Goal: Task Accomplishment & Management: Use online tool/utility

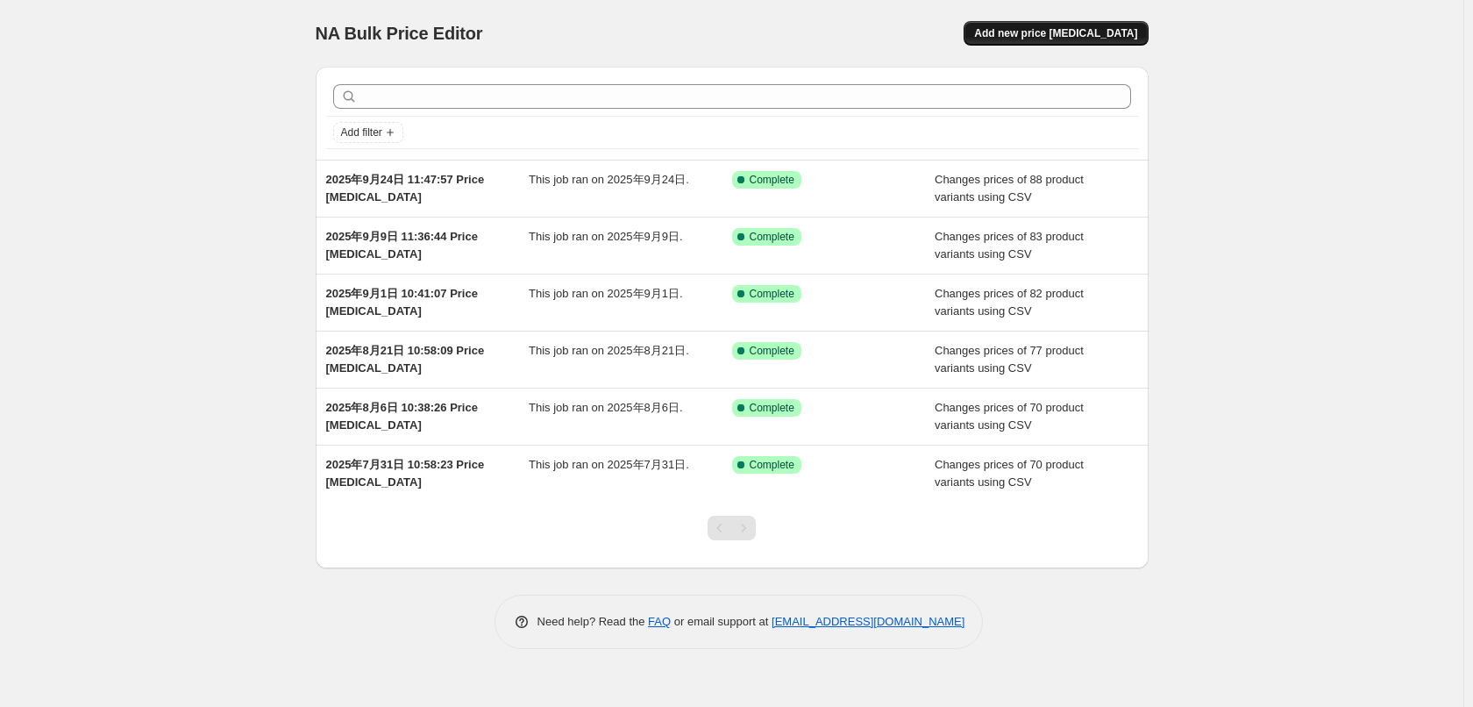
click at [1054, 40] on button "Add new price change job" at bounding box center [1055, 33] width 184 height 25
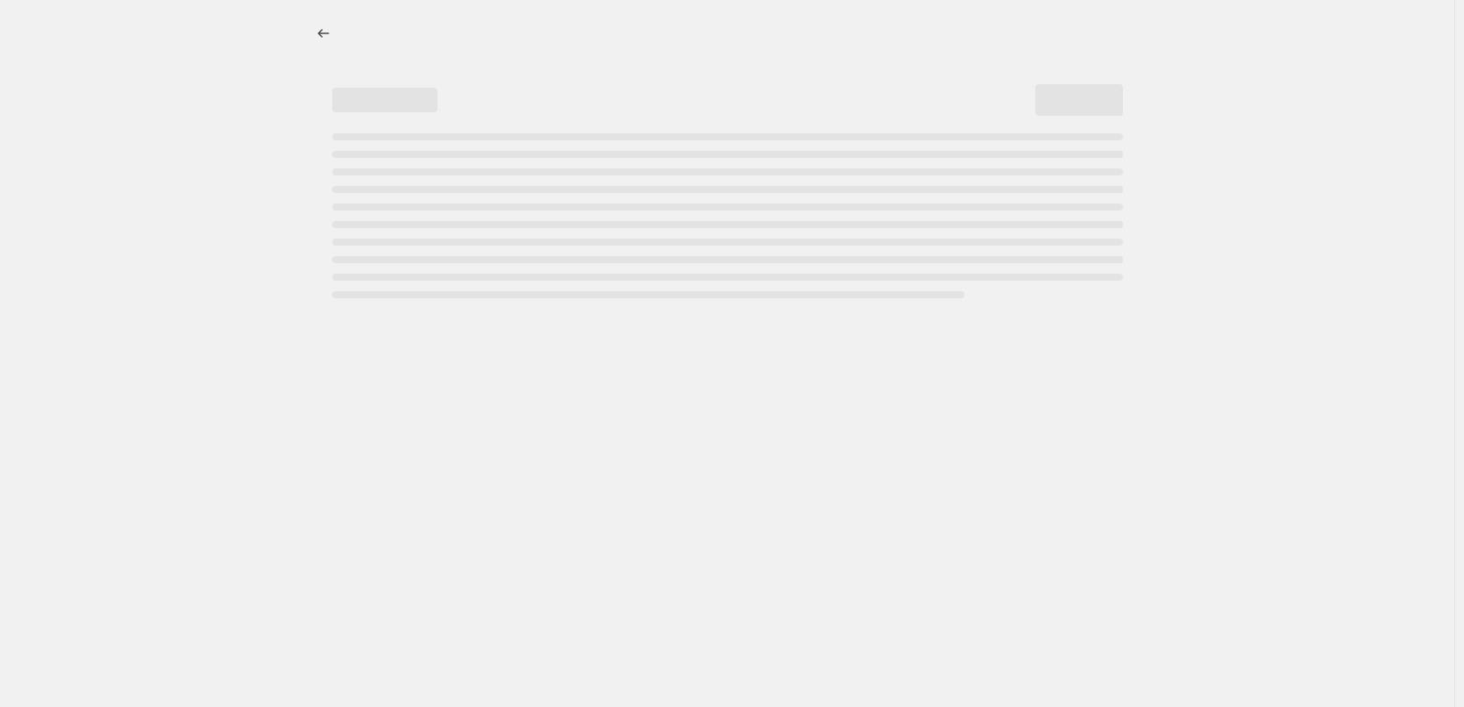
select select "percentage"
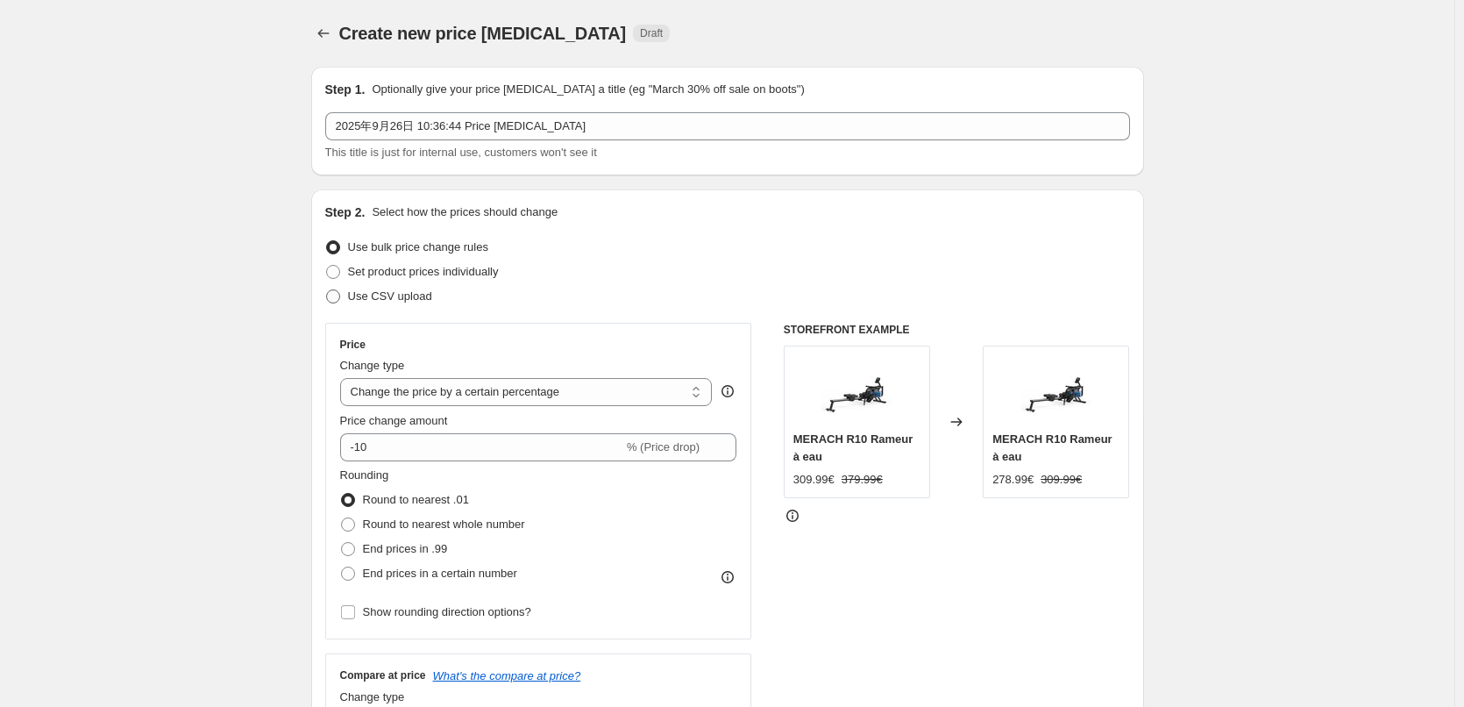
click at [340, 297] on span at bounding box center [333, 296] width 14 height 14
click at [327, 290] on input "Use CSV upload" at bounding box center [326, 289] width 1 height 1
radio input "true"
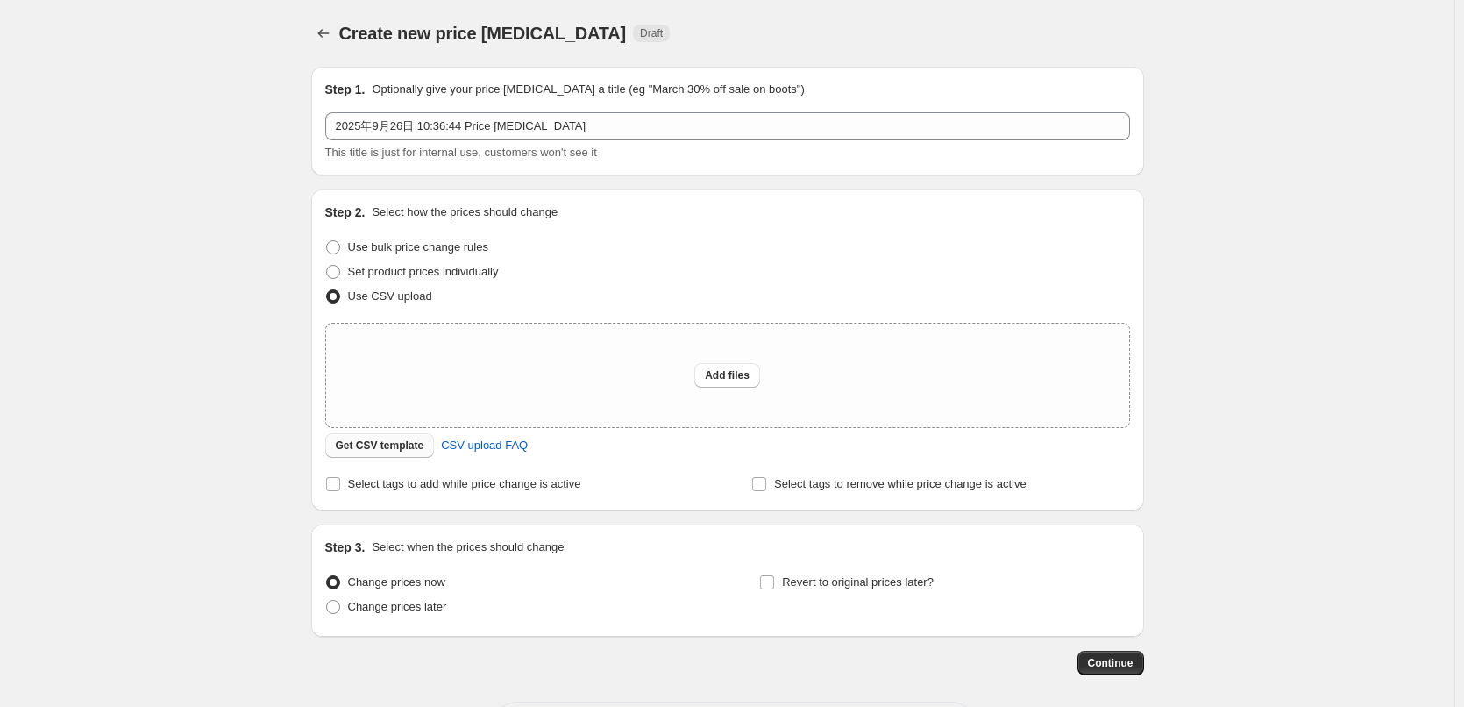
click at [387, 444] on span "Get CSV template" at bounding box center [380, 445] width 89 height 14
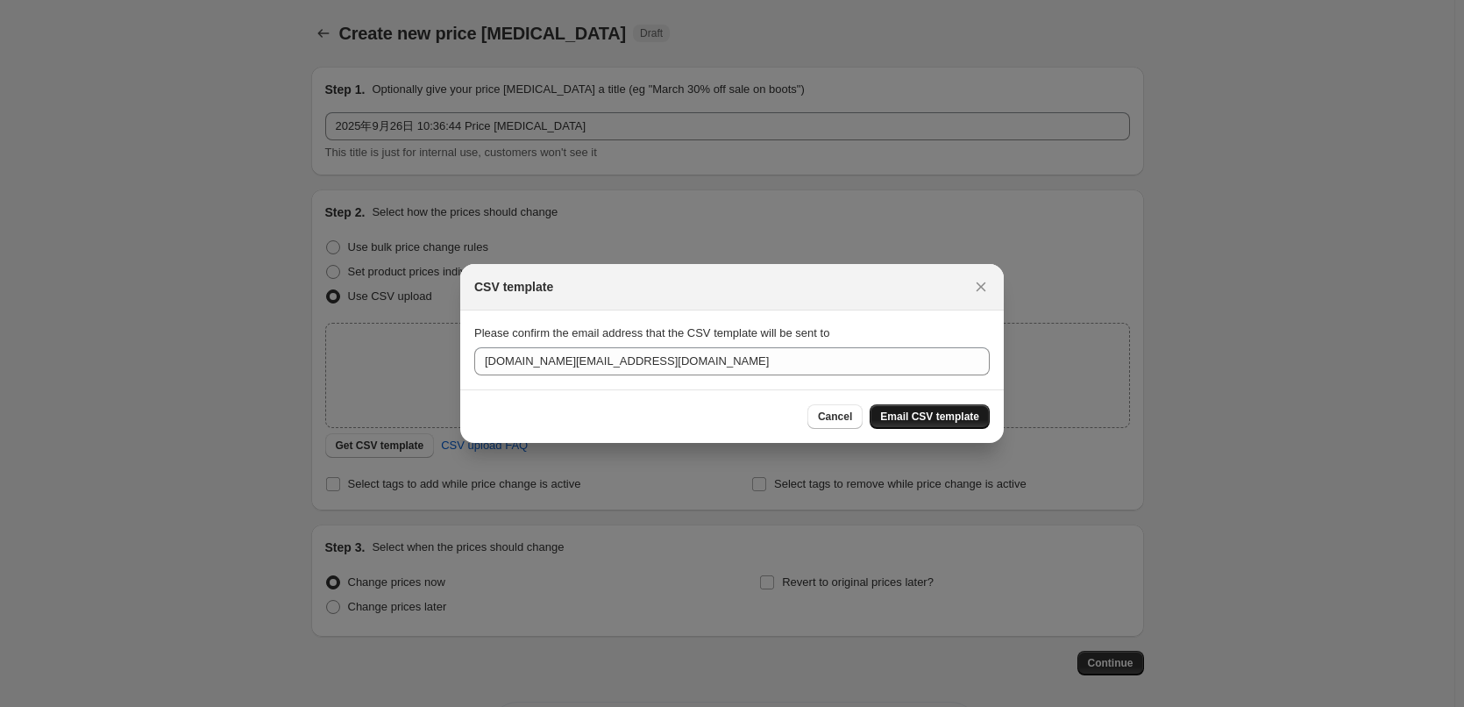
click at [917, 422] on span "Email CSV template" at bounding box center [929, 416] width 99 height 14
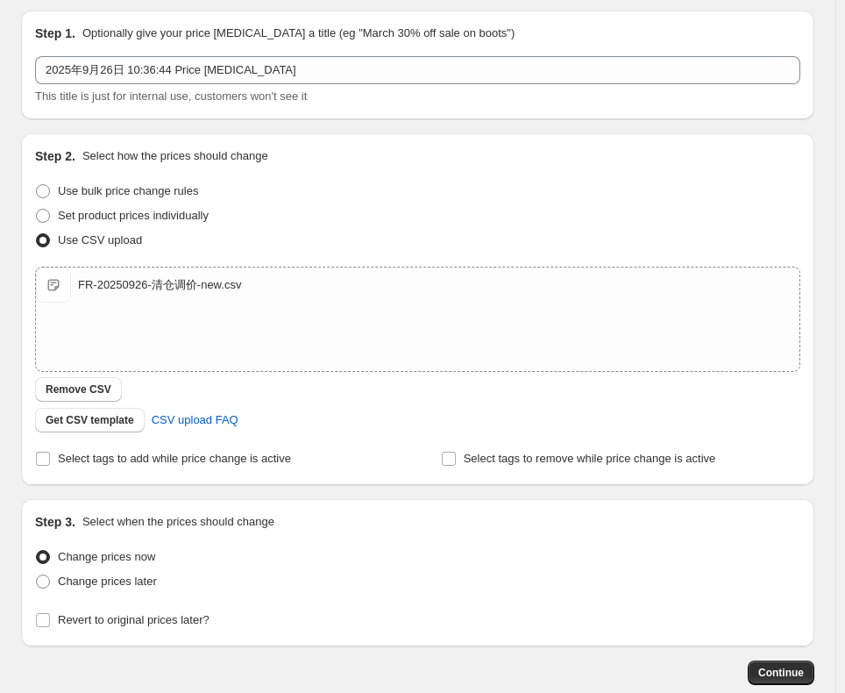
scroll to position [155, 0]
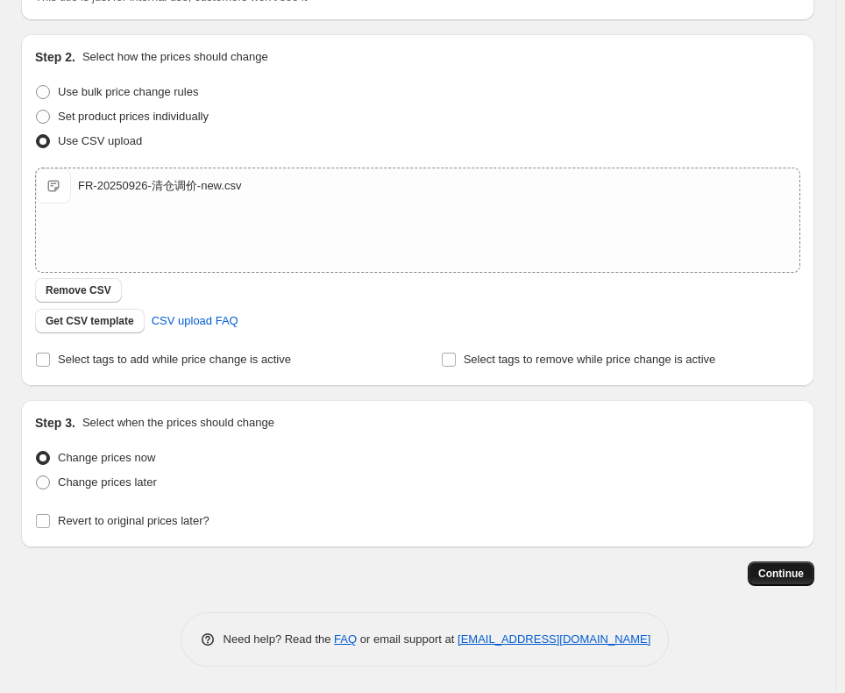
click at [767, 575] on button "Continue" at bounding box center [781, 573] width 67 height 25
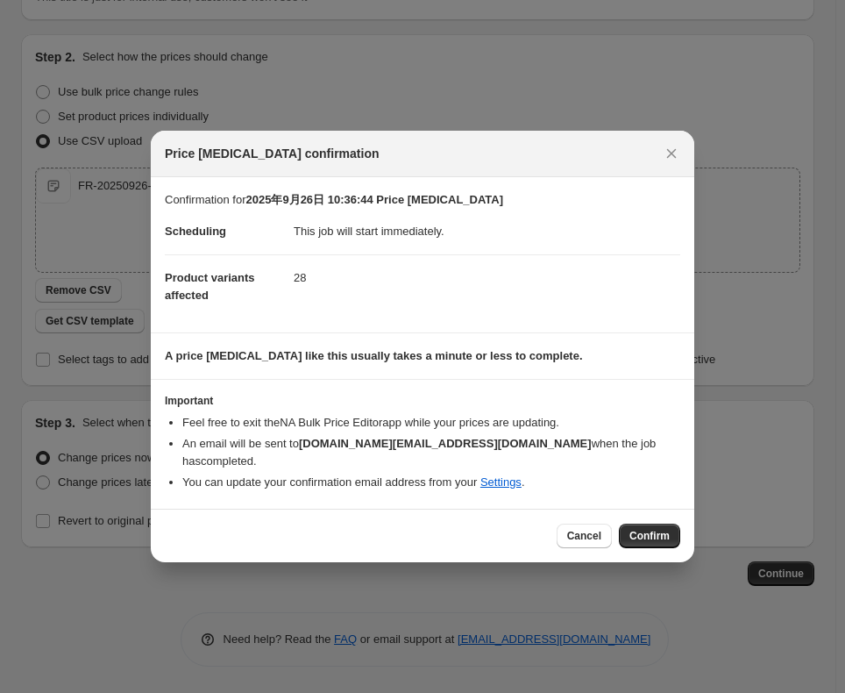
click at [643, 523] on button "Confirm" at bounding box center [649, 535] width 61 height 25
